Goal: Check status: Check status

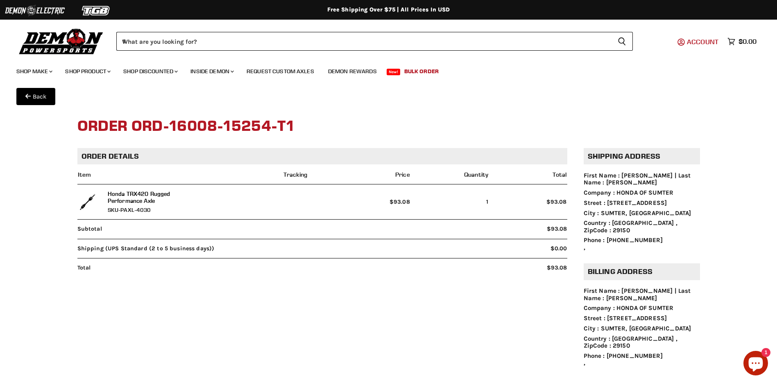
click at [618, 41] on span "Account" at bounding box center [703, 42] width 32 height 8
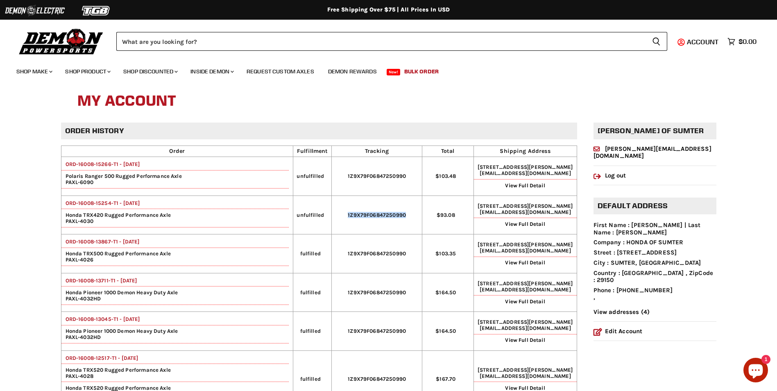
drag, startPoint x: 352, startPoint y: 215, endPoint x: 405, endPoint y: 214, distance: 53.2
click at [405, 214] on td "1Z9X79F06847250990" at bounding box center [377, 214] width 90 height 38
drag, startPoint x: 405, startPoint y: 214, endPoint x: 396, endPoint y: 216, distance: 9.2
copy td "1Z9X79F06847250990"
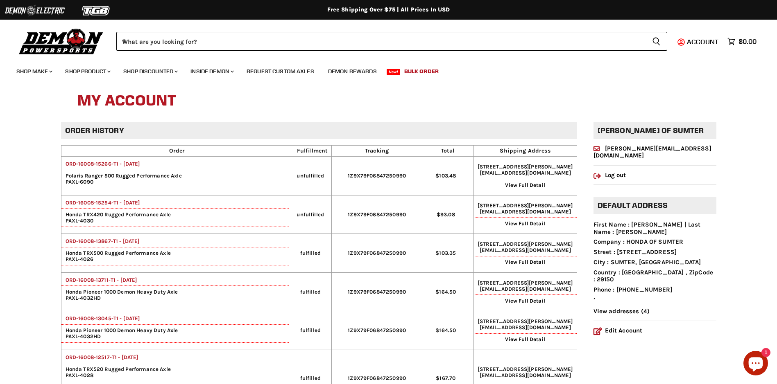
click at [303, 97] on h1 "My Account" at bounding box center [388, 101] width 622 height 26
drag, startPoint x: 344, startPoint y: 255, endPoint x: 407, endPoint y: 256, distance: 62.7
click at [407, 256] on td "1Z9X79F06847250990" at bounding box center [377, 253] width 90 height 38
drag, startPoint x: 407, startPoint y: 256, endPoint x: 395, endPoint y: 255, distance: 11.9
copy td "1Z9X79F06847250990"
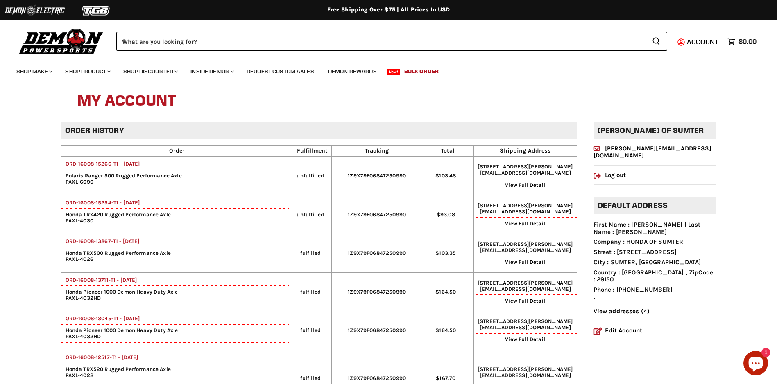
click at [428, 101] on h1 "My Account" at bounding box center [388, 101] width 622 height 26
click at [509, 227] on link "View Full Detail" at bounding box center [525, 224] width 40 height 6
